Goal: Navigation & Orientation: Understand site structure

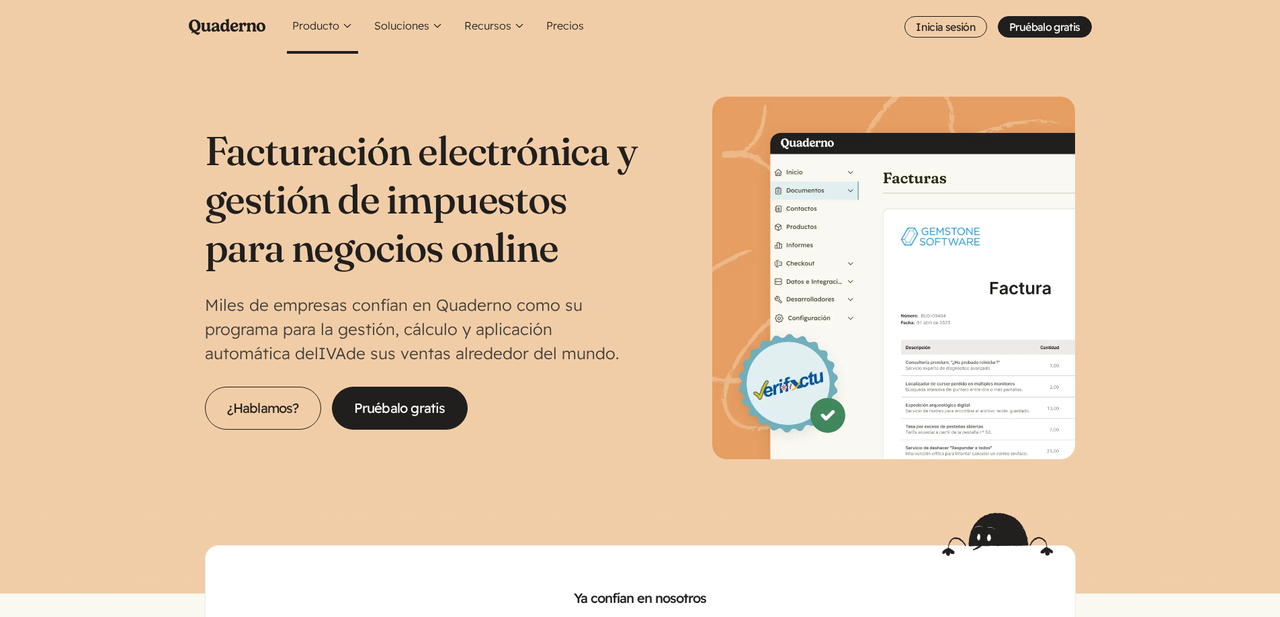
click at [349, 26] on button "Producto" at bounding box center [322, 27] width 71 height 54
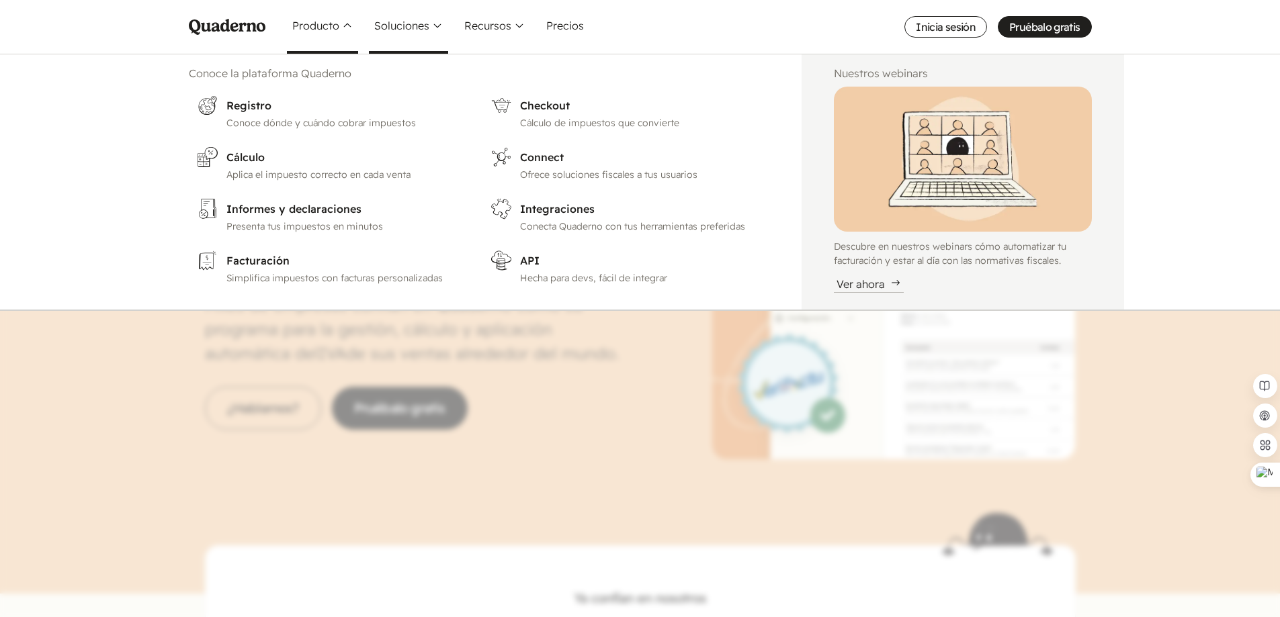
click at [412, 27] on button "Soluciones" at bounding box center [408, 27] width 79 height 54
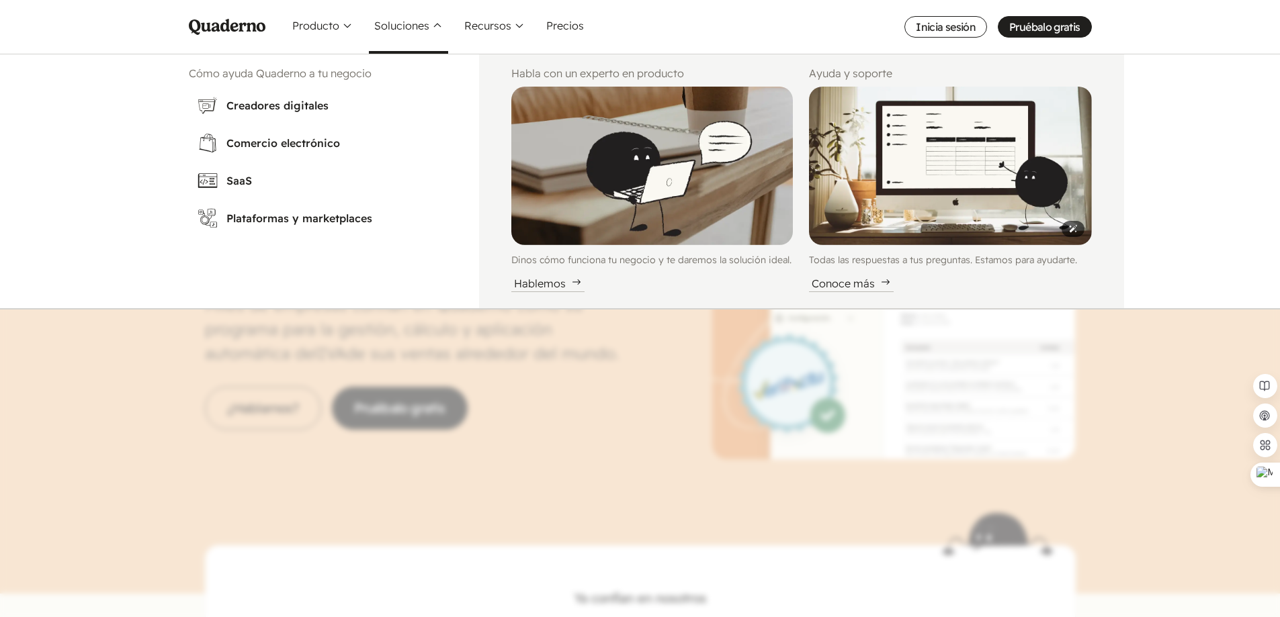
click at [948, 175] on img "Main menu" at bounding box center [950, 166] width 282 height 159
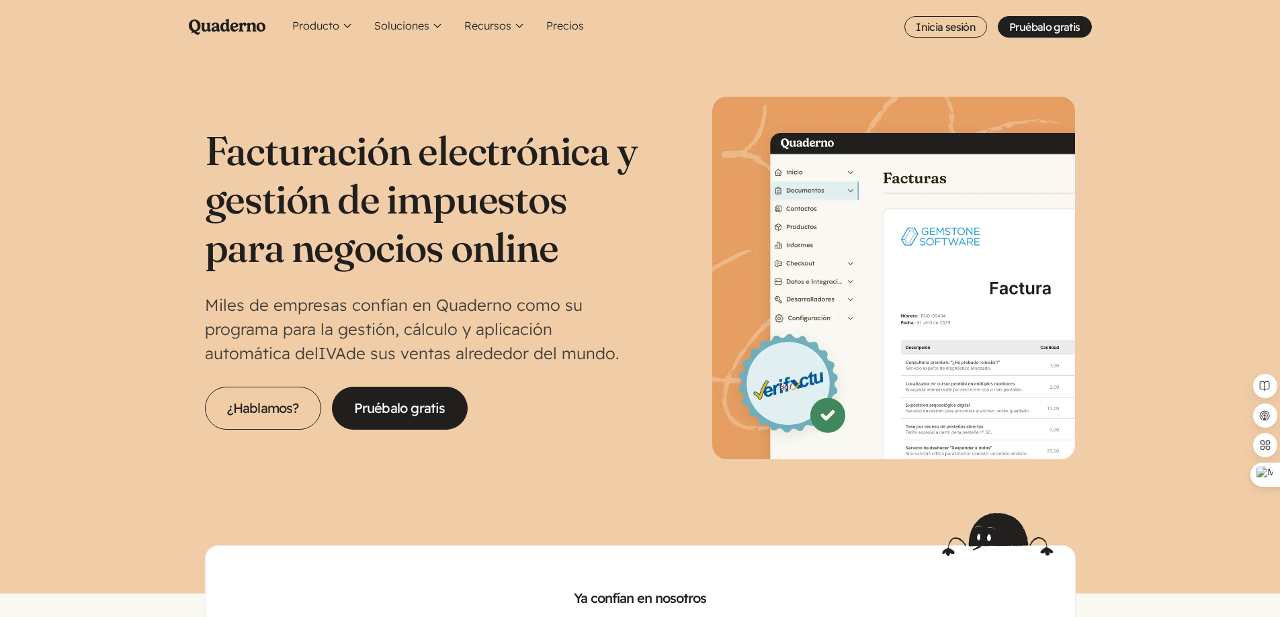
click at [326, 88] on section "Facturación electrónica y gestión de impuestos para negocios online Miles de em…" at bounding box center [640, 284] width 1280 height 460
